Goal: Task Accomplishment & Management: Use online tool/utility

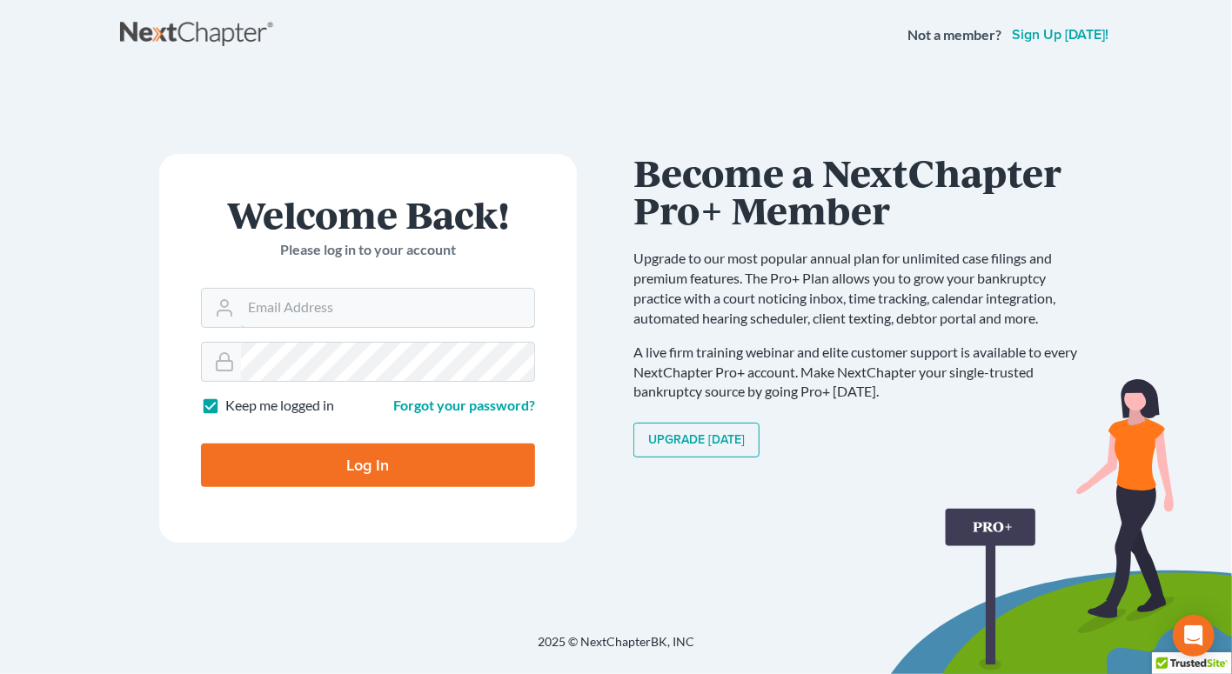
type input "[PERSON_NAME][EMAIL_ADDRESS][DOMAIN_NAME]"
click at [371, 471] on input "Log In" at bounding box center [368, 465] width 334 height 43
type input "Thinking..."
